Goal: Task Accomplishment & Management: Manage account settings

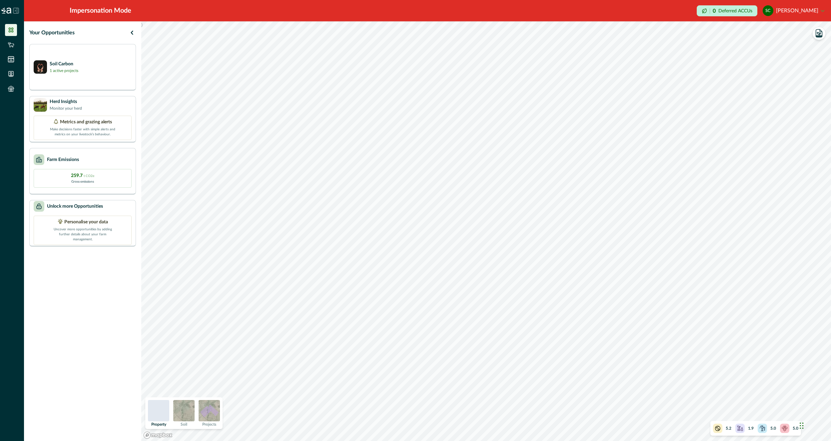
drag, startPoint x: 210, startPoint y: 410, endPoint x: 192, endPoint y: 415, distance: 18.8
click at [211, 410] on img at bounding box center [209, 410] width 21 height 21
click at [177, 415] on img at bounding box center [183, 410] width 21 height 21
click at [209, 409] on img at bounding box center [209, 410] width 21 height 21
click at [191, 409] on img at bounding box center [183, 410] width 21 height 21
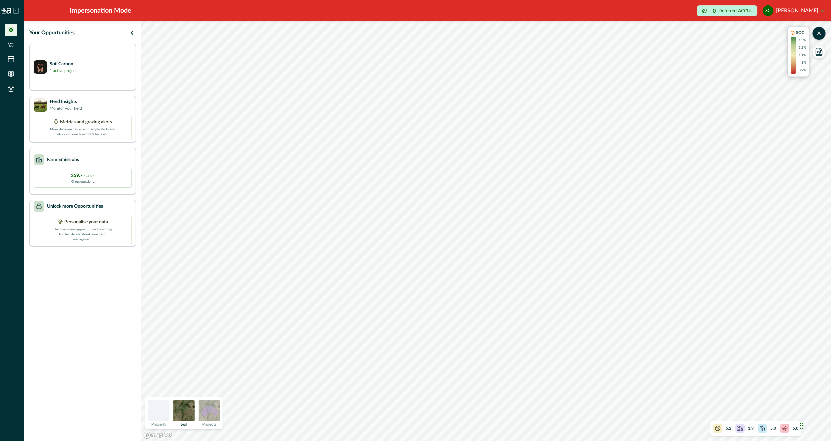
click at [183, 412] on img at bounding box center [183, 410] width 21 height 21
click at [154, 413] on div at bounding box center [158, 410] width 21 height 21
click at [182, 415] on img at bounding box center [183, 410] width 21 height 21
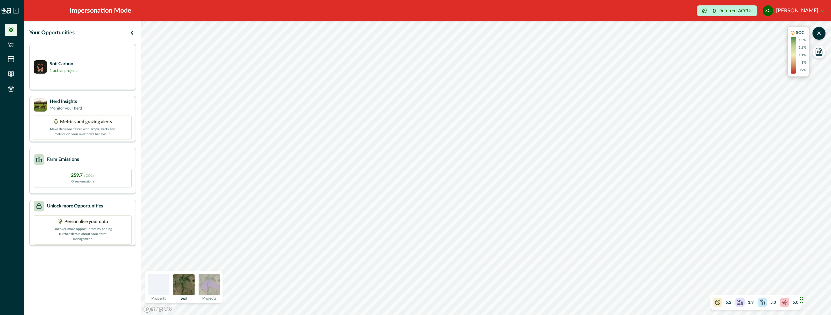
click at [154, 284] on div at bounding box center [158, 284] width 21 height 21
click at [184, 278] on img at bounding box center [183, 284] width 21 height 21
click at [158, 281] on div at bounding box center [158, 284] width 21 height 21
click at [178, 296] on div "Soil" at bounding box center [183, 287] width 21 height 26
click at [816, 13] on button "sc [PERSON_NAME]" at bounding box center [794, 11] width 62 height 16
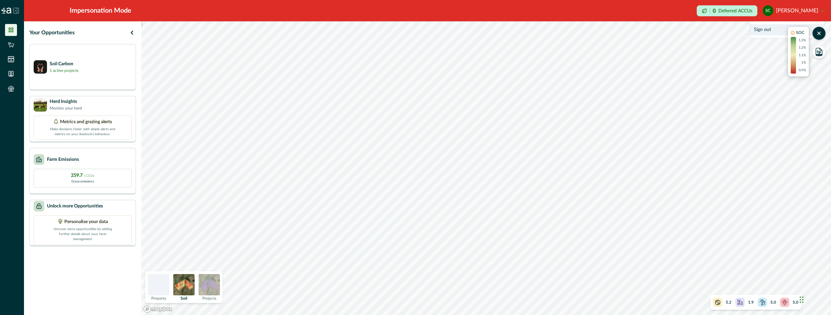
drag, startPoint x: 774, startPoint y: 25, endPoint x: 767, endPoint y: 31, distance: 9.2
click at [773, 25] on button "Sign out" at bounding box center [787, 29] width 74 height 11
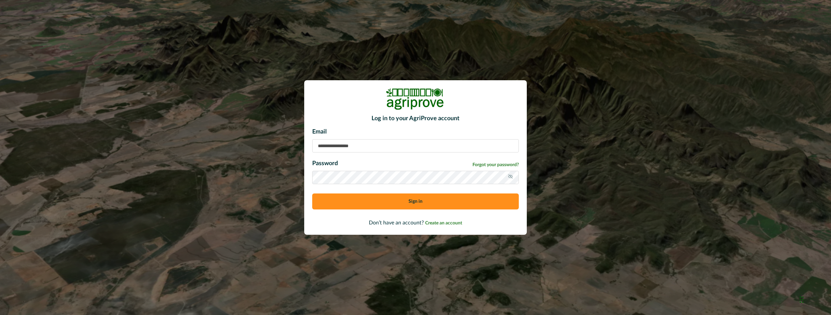
click at [363, 143] on input at bounding box center [415, 145] width 207 height 13
type input "**********"
click at [363, 199] on button "Sign in" at bounding box center [415, 202] width 207 height 16
